Goal: Download file/media

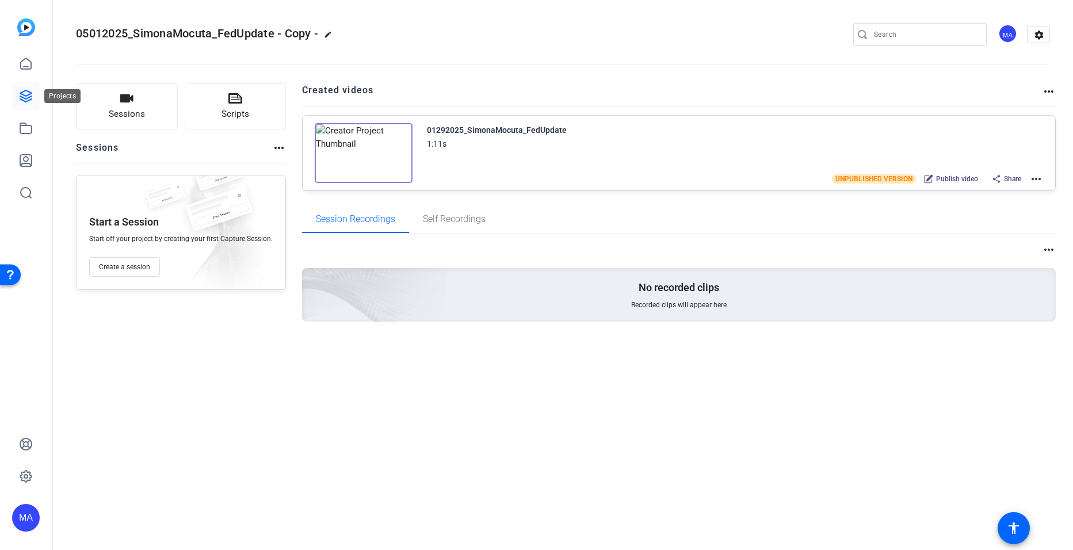
click at [24, 99] on icon at bounding box center [26, 96] width 14 height 14
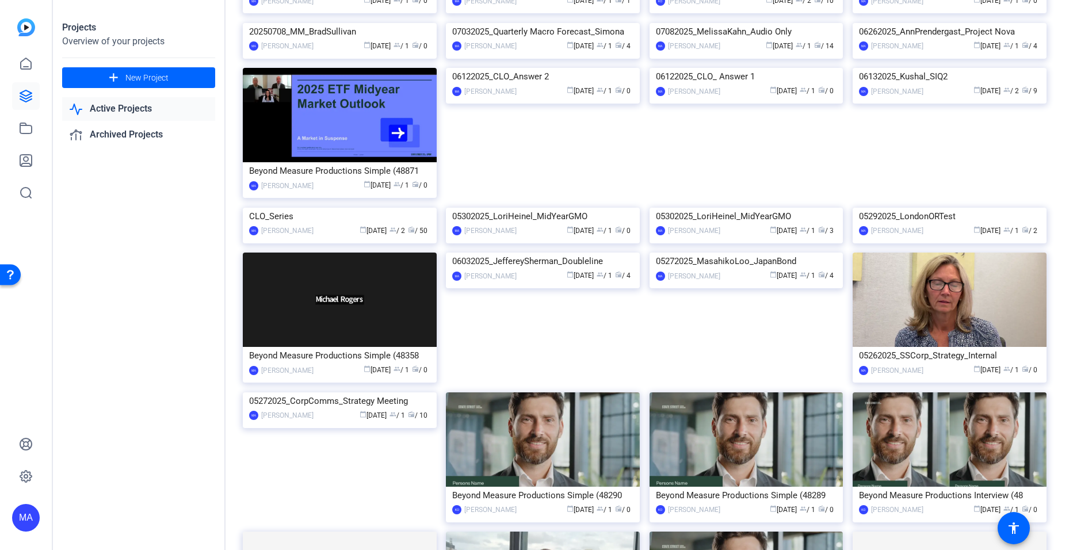
scroll to position [683, 0]
click at [270, 224] on div "CLO_Series" at bounding box center [339, 215] width 181 height 17
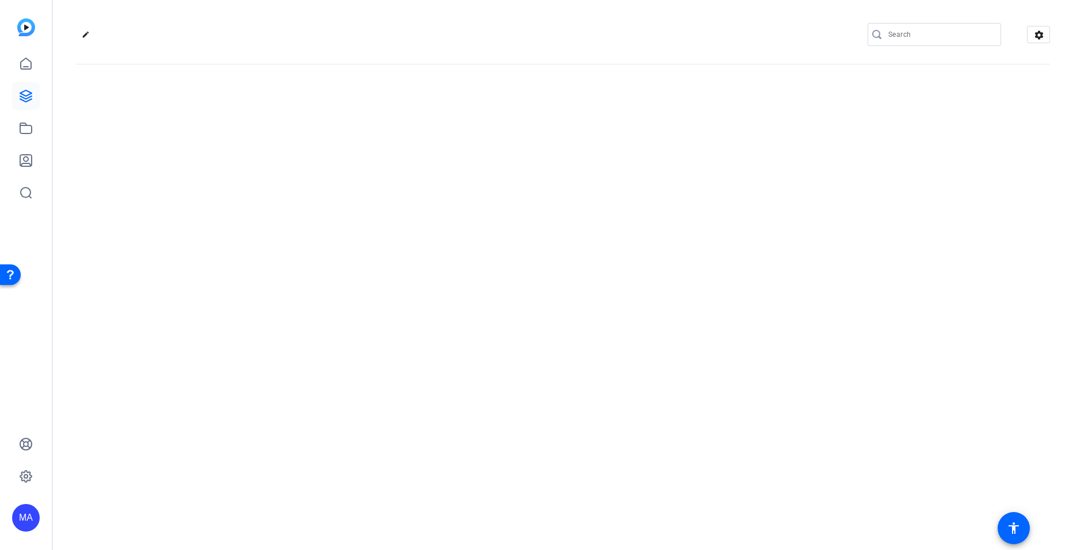
click at [270, 481] on div "edit settings" at bounding box center [563, 275] width 1020 height 550
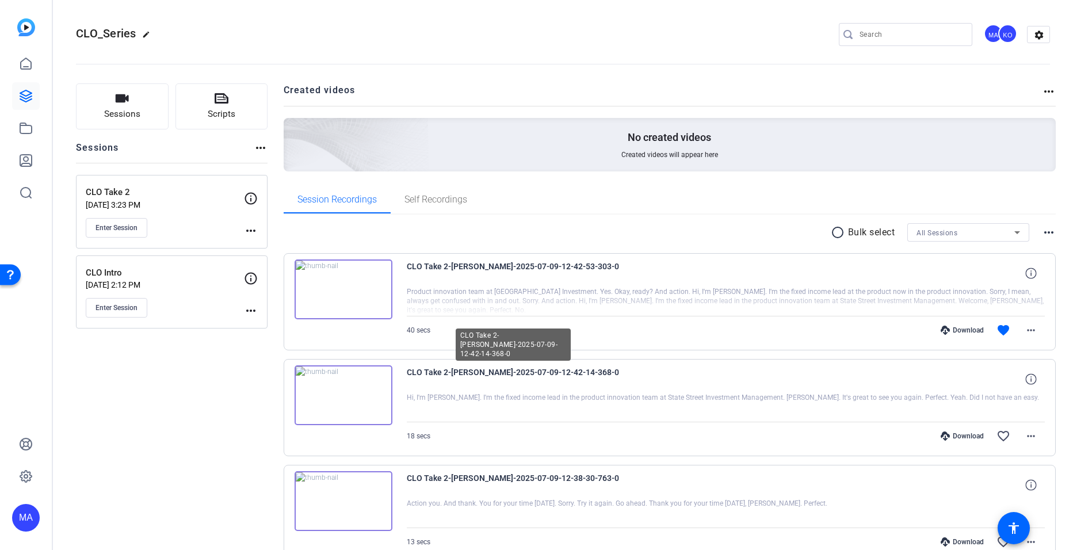
scroll to position [825, 0]
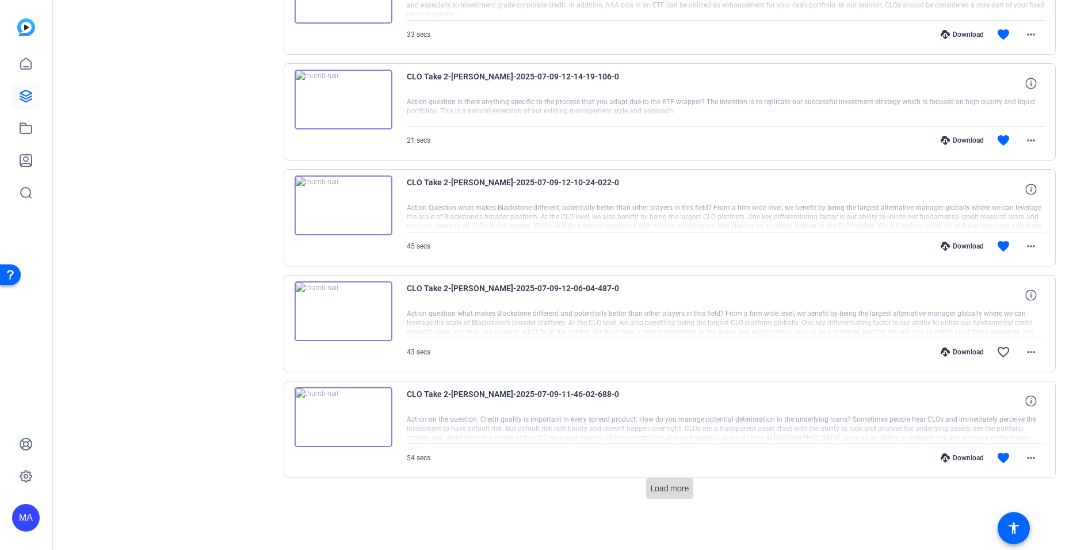
click at [663, 487] on span "Load more" at bounding box center [670, 489] width 38 height 12
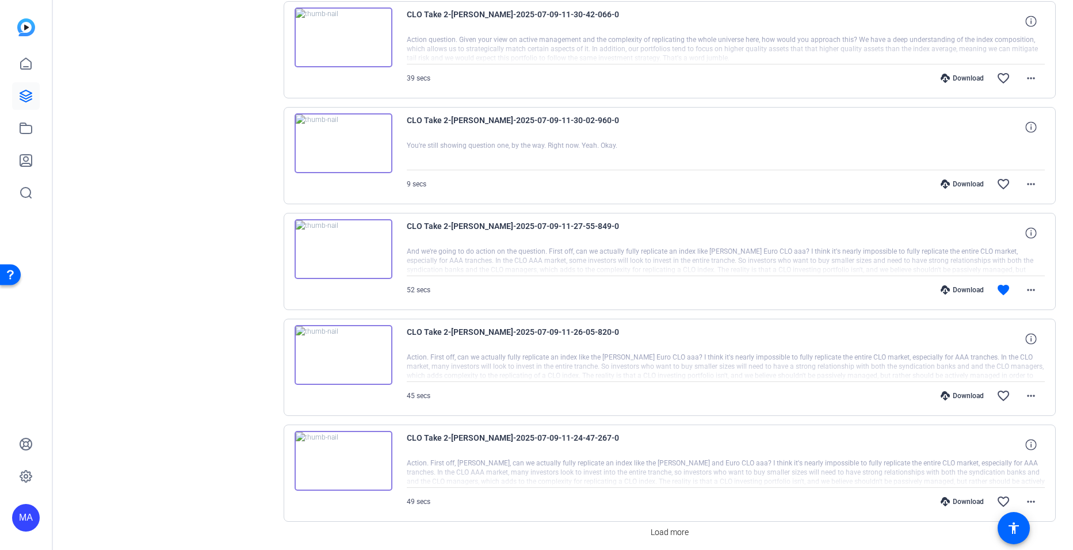
scroll to position [1883, 0]
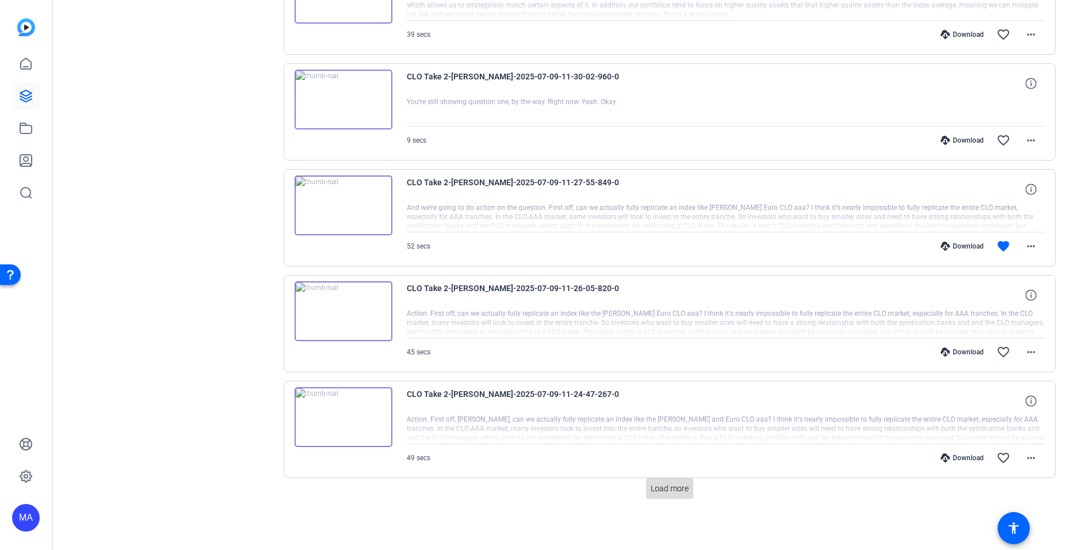
click at [651, 484] on span "Load more" at bounding box center [670, 489] width 38 height 12
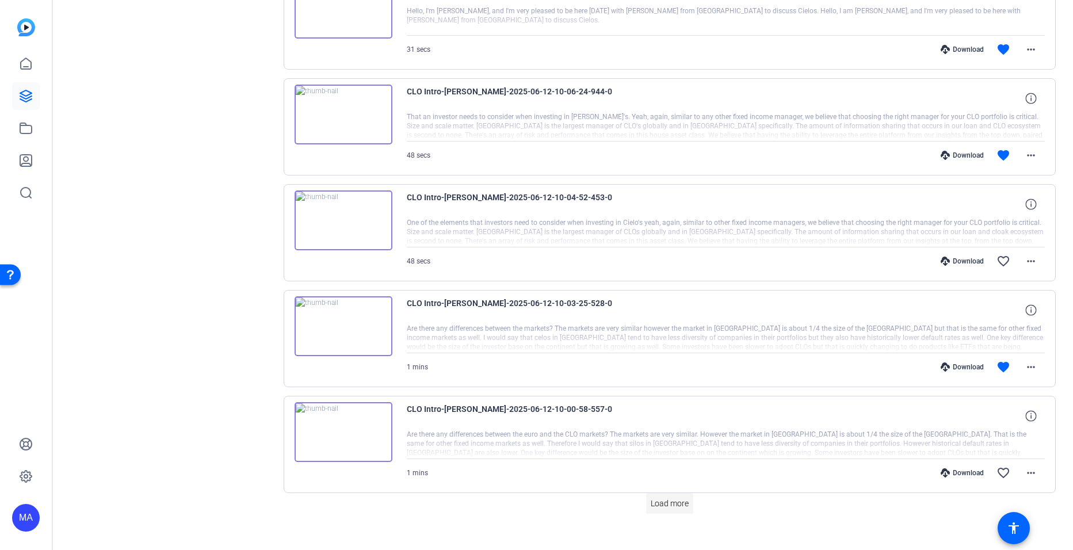
scroll to position [2942, 0]
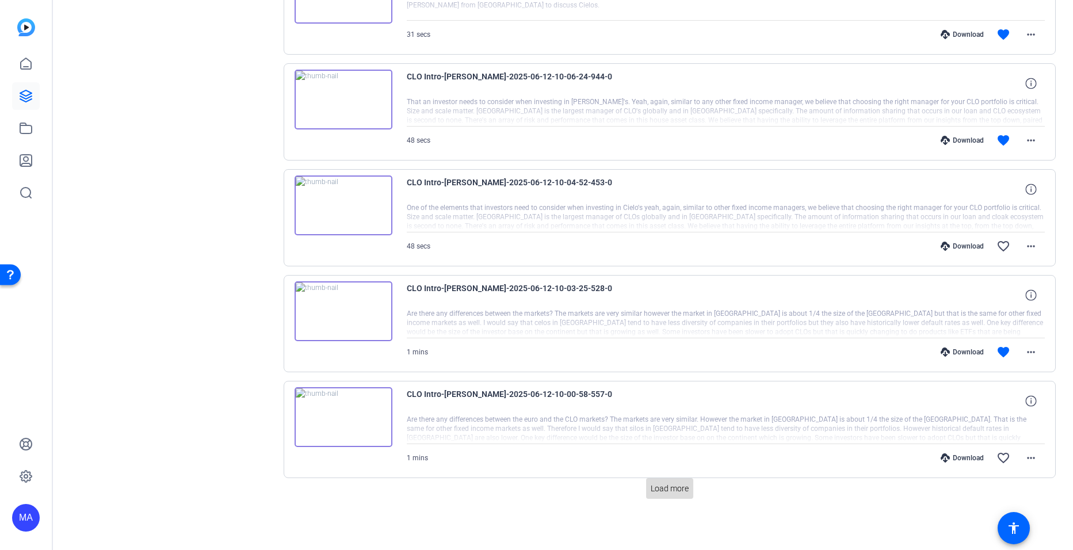
click at [663, 489] on span "Load more" at bounding box center [670, 489] width 38 height 12
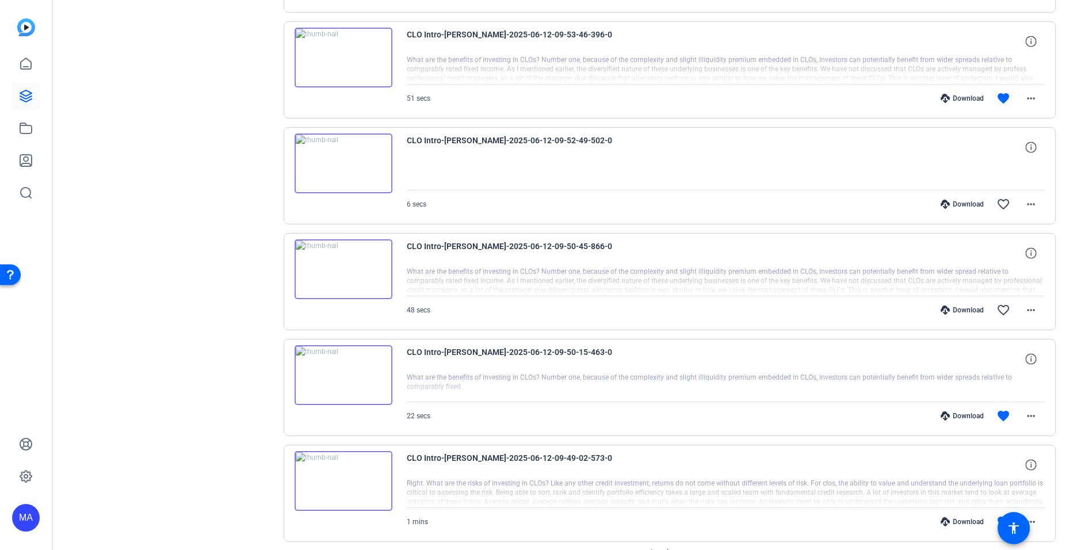
scroll to position [4000, 0]
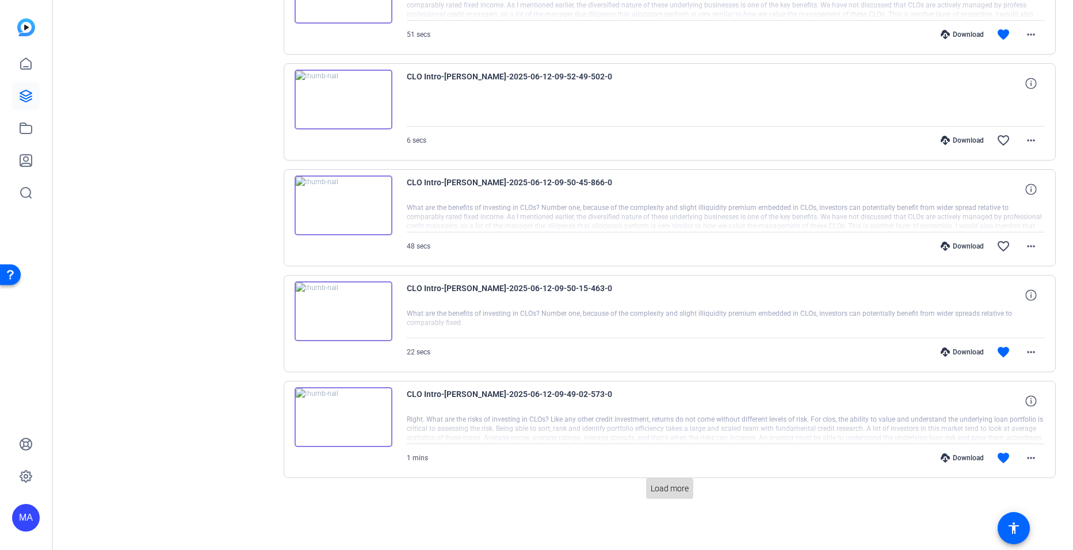
click at [661, 489] on span "Load more" at bounding box center [670, 489] width 38 height 12
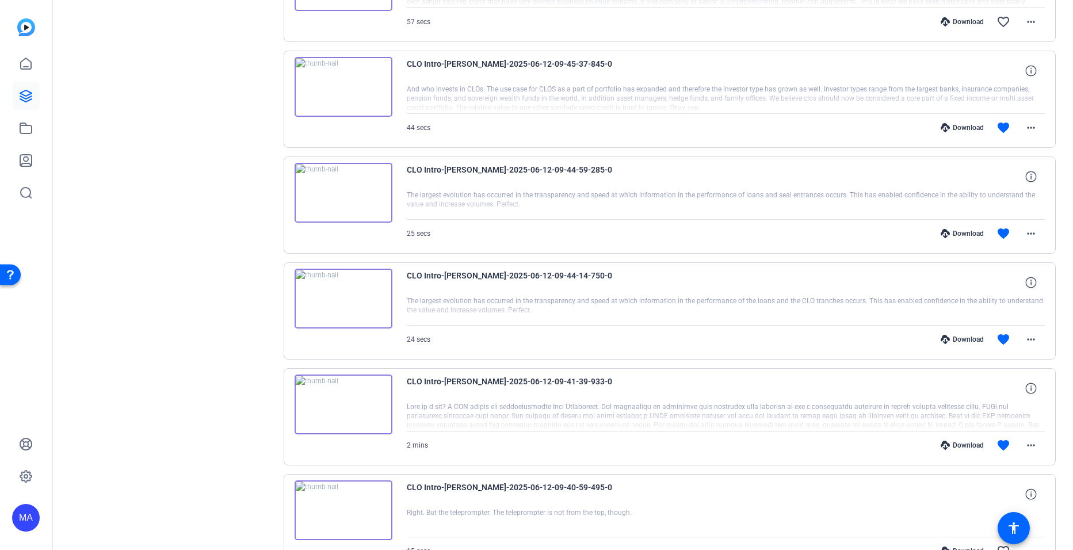
scroll to position [4648, 0]
click at [1024, 238] on mat-icon "more_horiz" at bounding box center [1031, 233] width 14 height 14
click at [990, 286] on span "Download MP4" at bounding box center [995, 286] width 69 height 14
